Goal: Task Accomplishment & Management: Complete application form

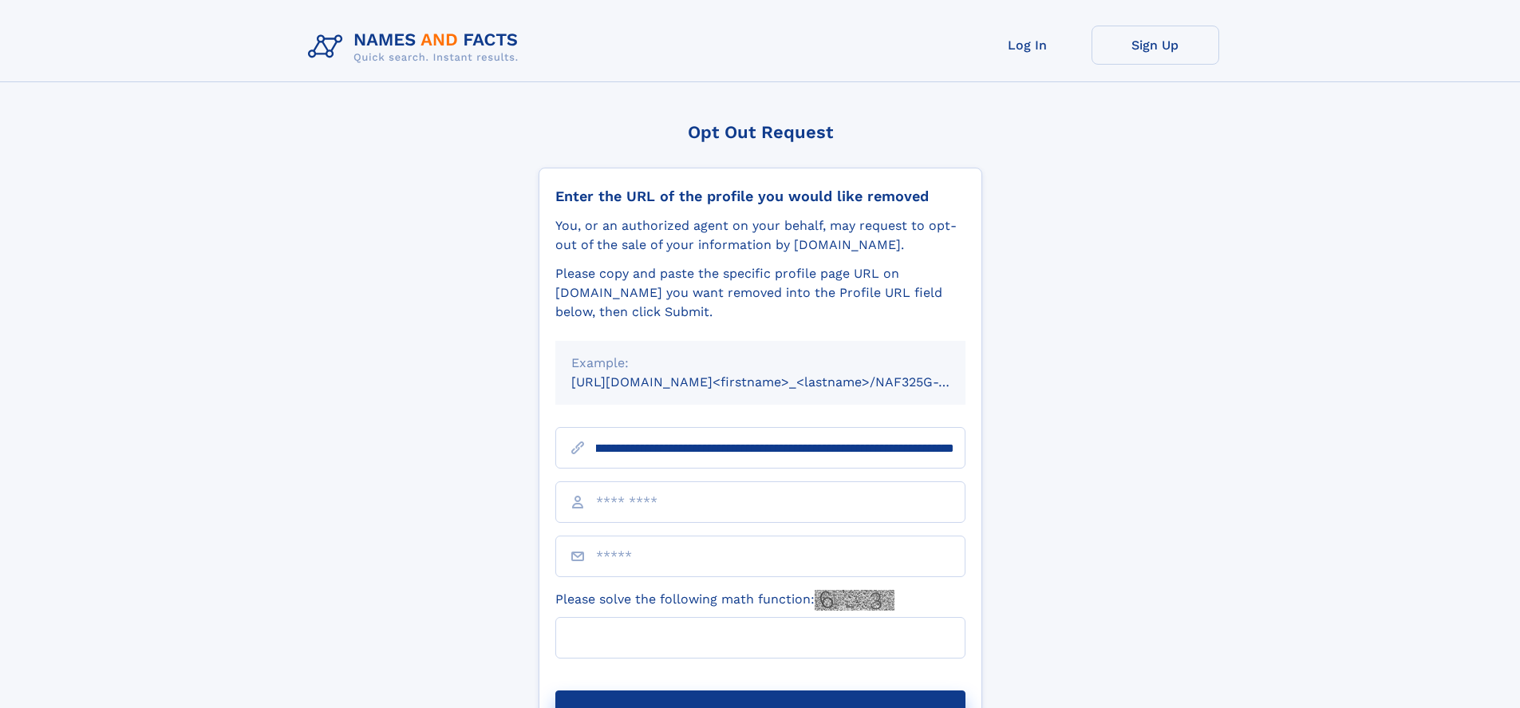
scroll to position [0, 213]
type input "**********"
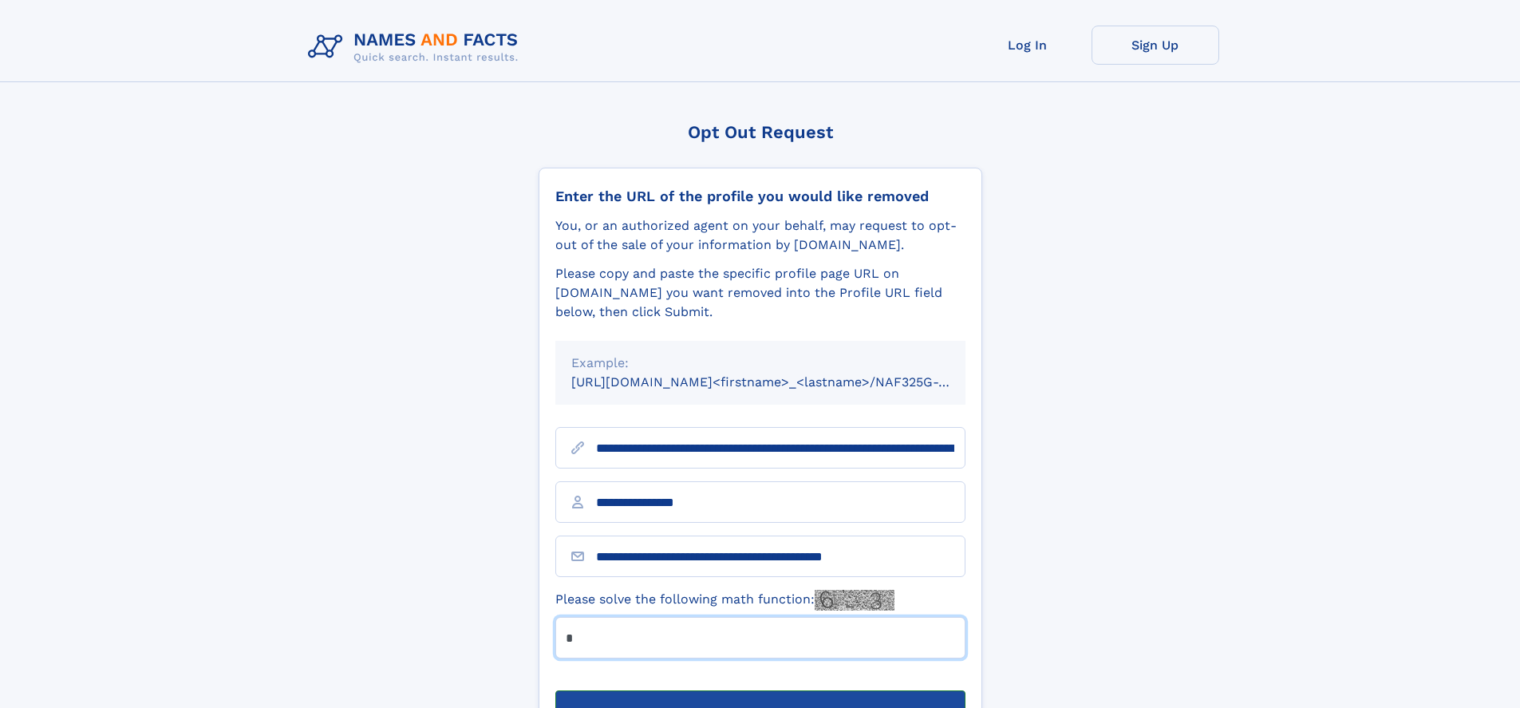
type input "*"
click at [760, 690] on button "Submit Opt Out Request" at bounding box center [760, 715] width 410 height 51
